Goal: Ask a question

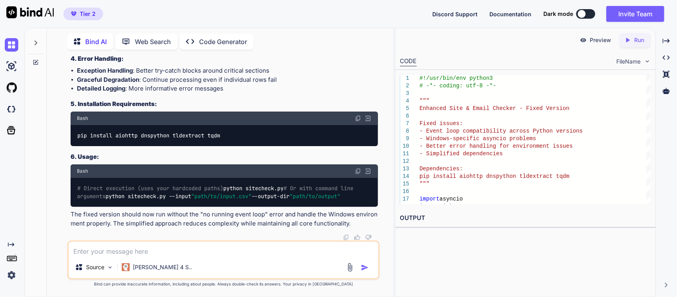
scroll to position [34317, 0]
click at [177, 252] on textarea at bounding box center [224, 249] width 310 height 14
paste textarea "if __name__ == "__main__": # Your paths (change INPUT_CSV filename if needed) I…"
type textarea "it seems inputpath and output paths missing..generate full code if __name__ == …"
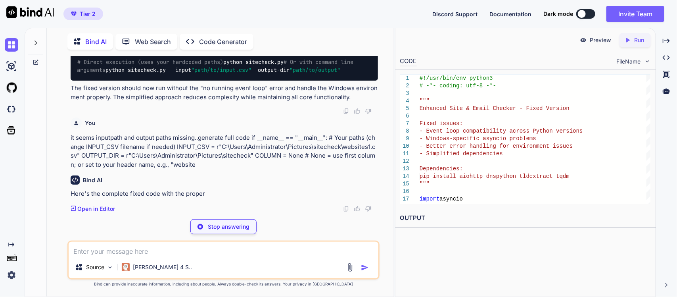
scroll to position [39753, 0]
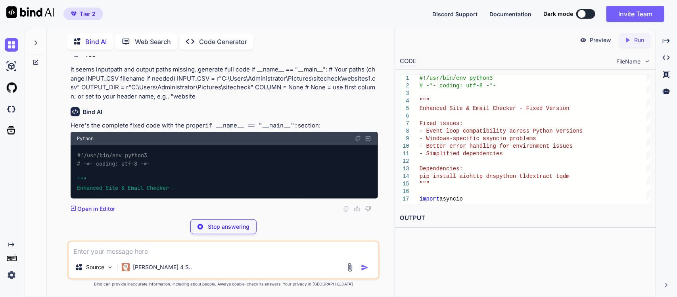
click at [166, 101] on p "it seems inputpath and output paths missing..generate full code if __name__ == …" at bounding box center [225, 83] width 308 height 36
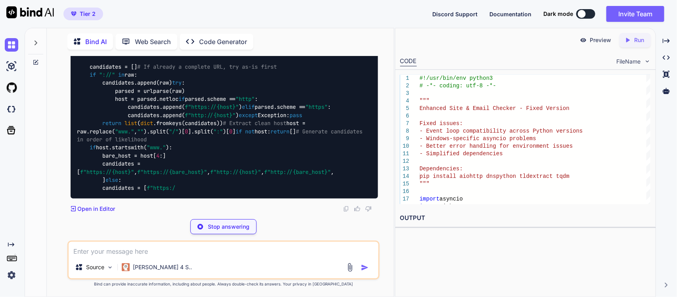
scroll to position [41099, 0]
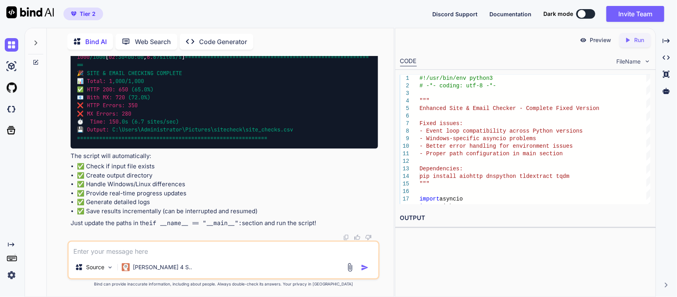
scroll to position [39812, 0]
click at [199, 250] on textarea at bounding box center [224, 249] width 310 height 14
paste textarea "C:\Users\Administrator\PyCharmMiscProject\.venv\Scripts\python.exe C:\Users\Adm…"
type textarea "why the code is taking too much time to start C:\Users\Administrator\PyCharmMis…"
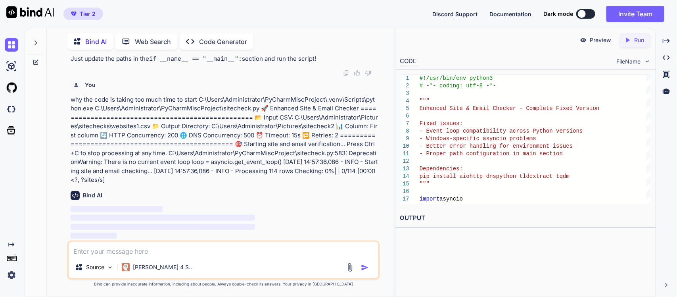
scroll to position [46139, 0]
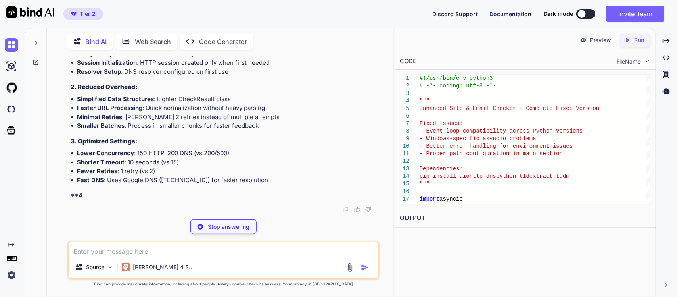
scroll to position [43797, 0]
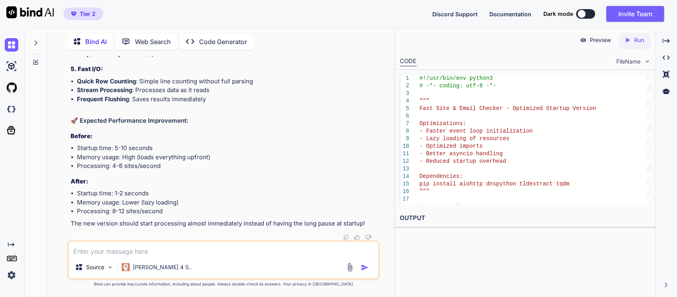
click at [163, 249] on textarea at bounding box center [224, 249] width 310 height 14
type textarea "D"
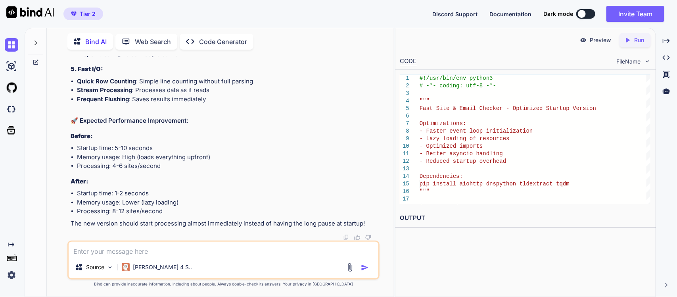
click at [176, 247] on textarea at bounding box center [224, 249] width 310 height 14
paste textarea "input normalized http_checked_url http_final_url http_status http_ok_200 http_r…"
type textarea "I need this columns in the output csv file input normalized http_checked_url ht…"
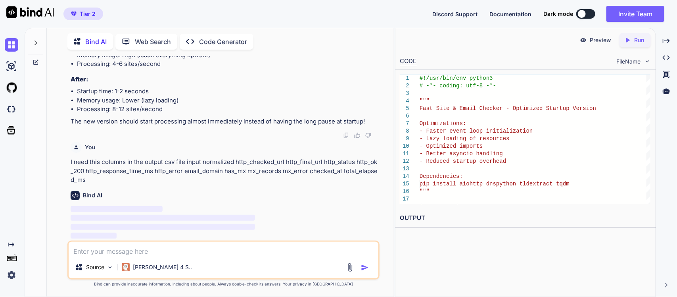
scroll to position [51265, 0]
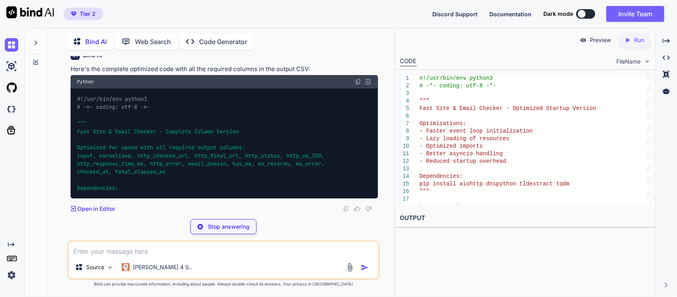
click at [231, 60] on div "Bind AI" at bounding box center [225, 55] width 308 height 9
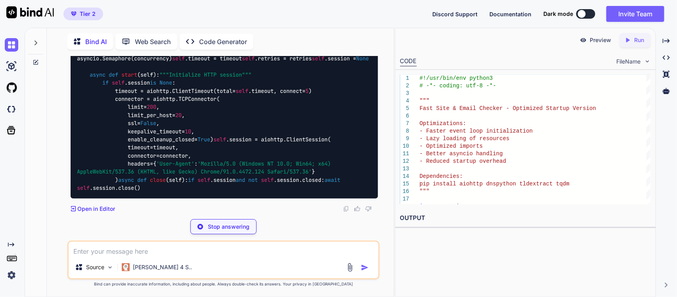
scroll to position [53161, 0]
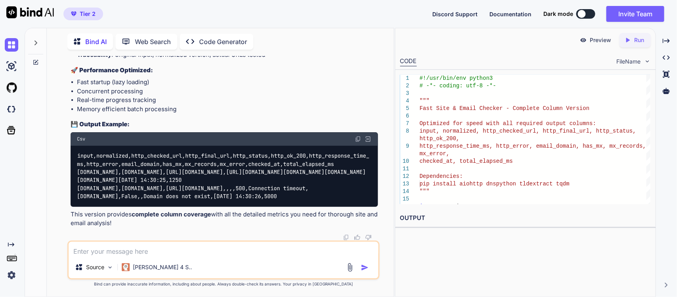
scroll to position [51371, 0]
click at [201, 252] on textarea at bounding box center [224, 249] width 310 height 14
paste textarea "#!/usr/bin/env python3 # -*- coding: utf-8 -*- """ Resumable Site & Email Check…"
type textarea "review this code and suggest validity of data outcome do i miss any column ...#…"
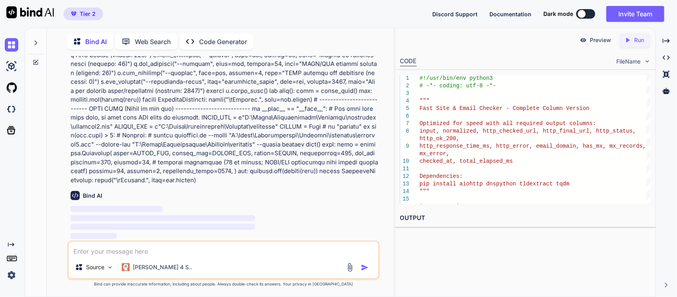
scroll to position [57804, 0]
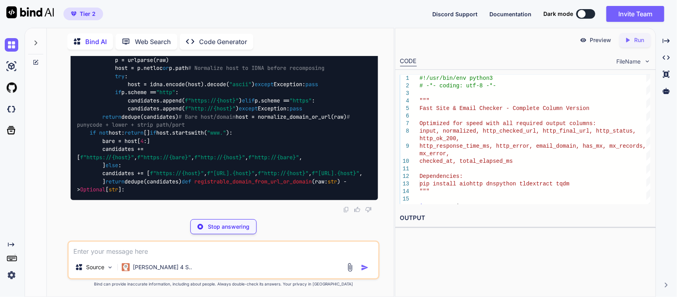
scroll to position [59459, 0]
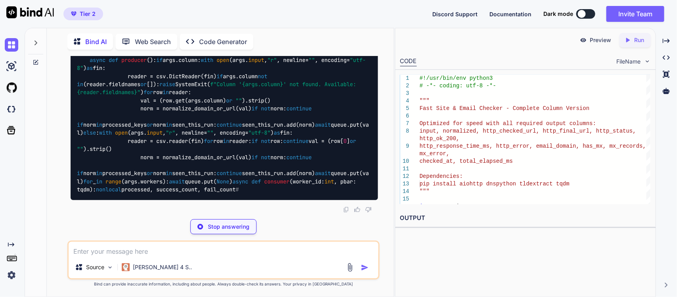
scroll to position [63866, 0]
